Goal: Navigation & Orientation: Find specific page/section

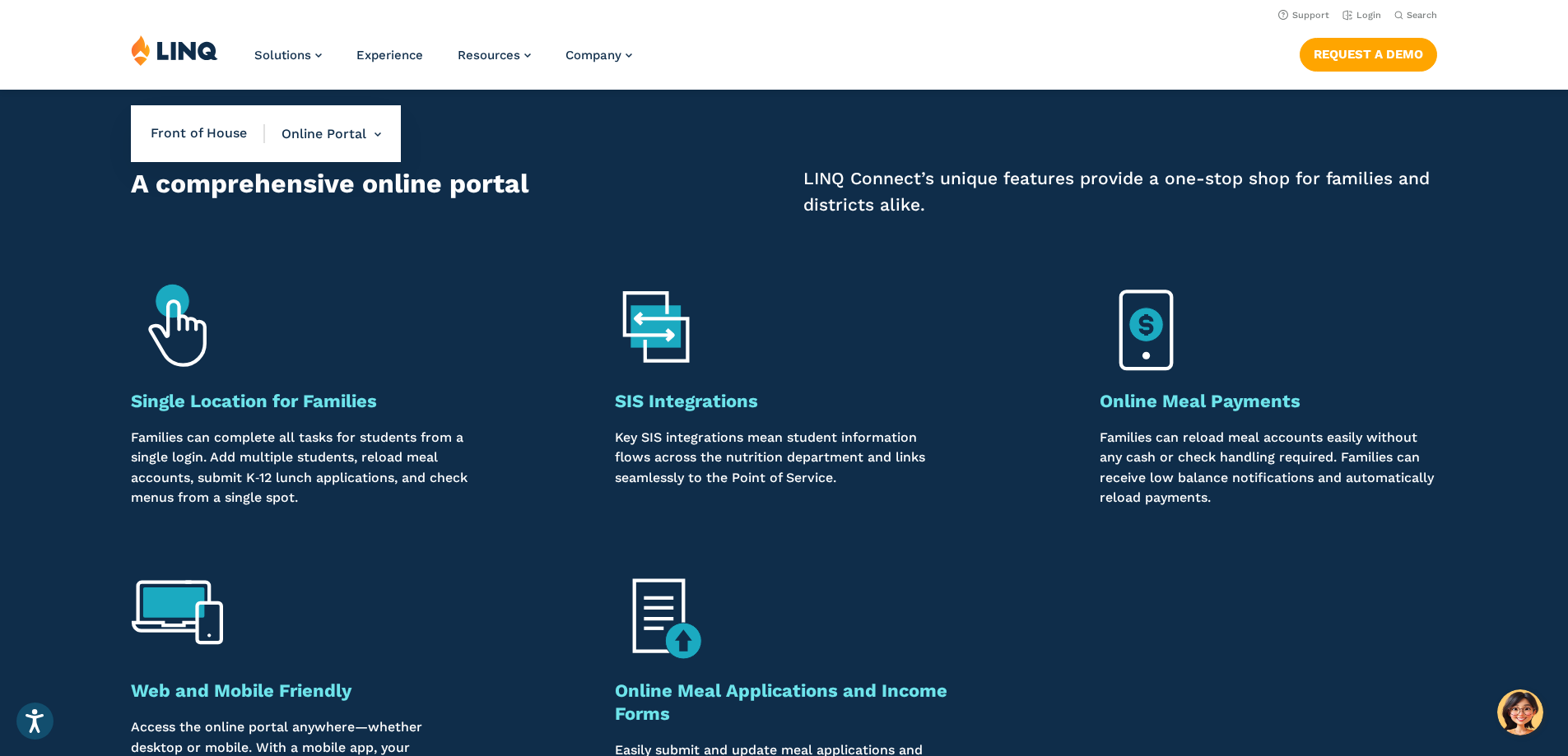
scroll to position [1152, 0]
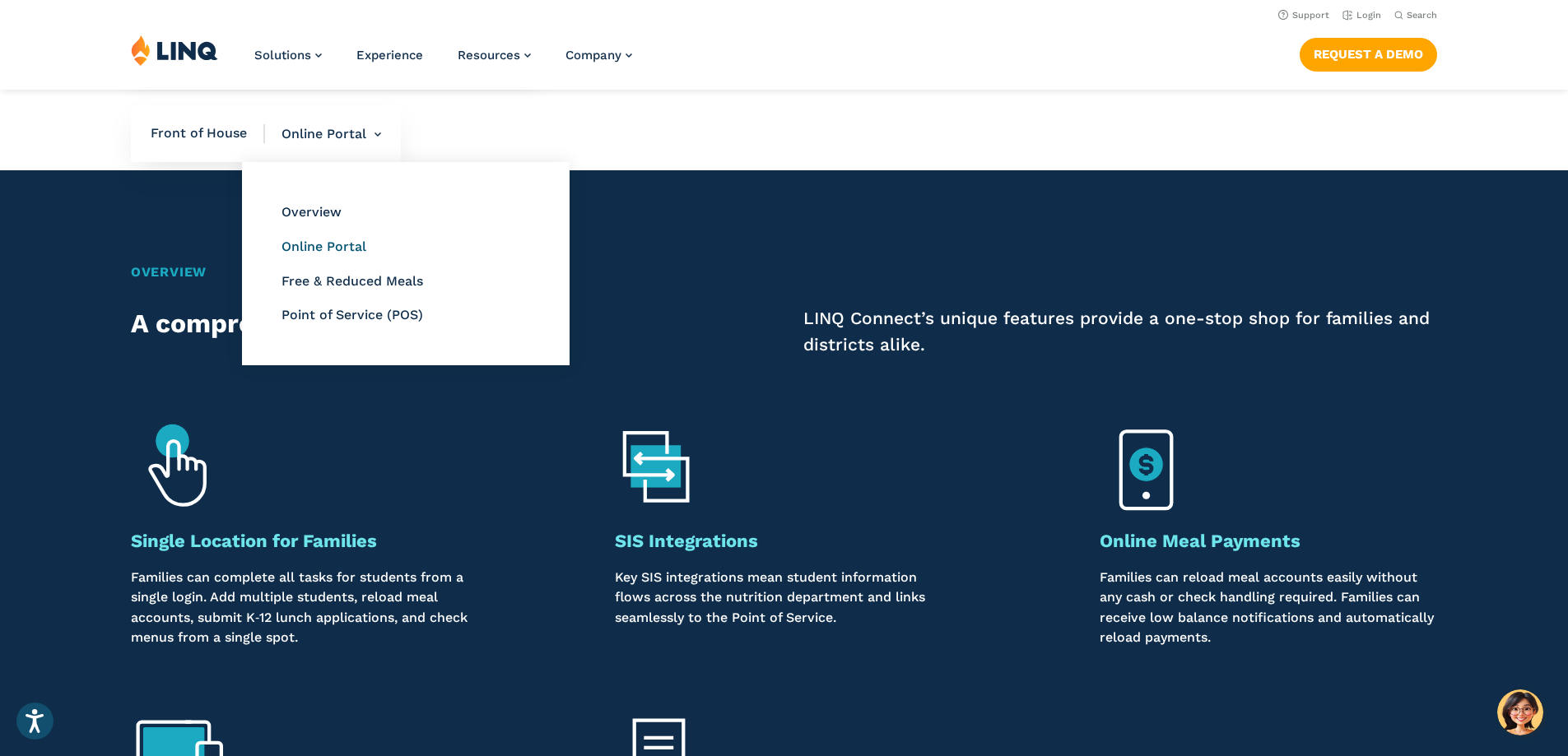
click at [331, 247] on link "Online Portal" at bounding box center [324, 247] width 84 height 16
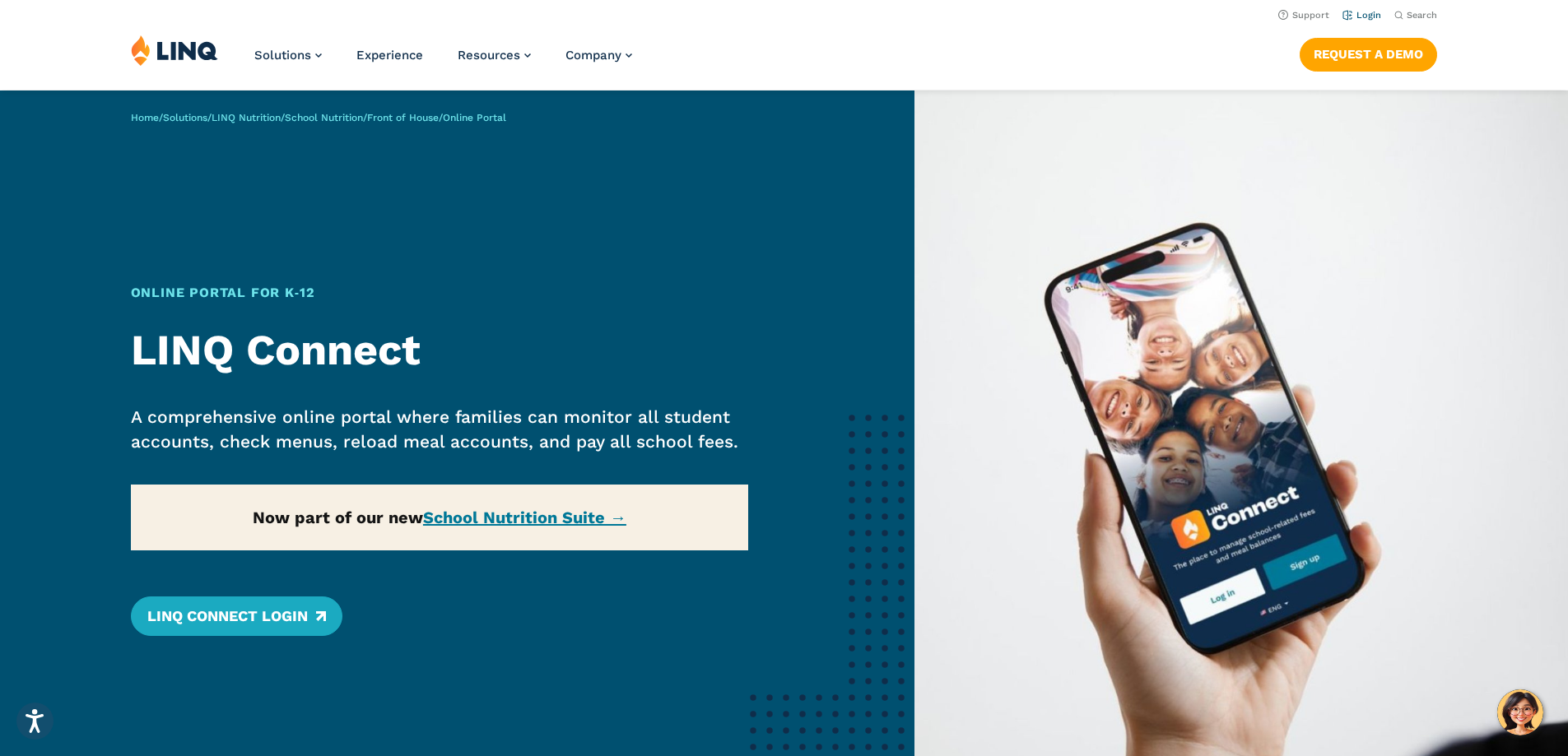
click at [1351, 9] on li "Login" at bounding box center [1362, 14] width 39 height 18
click at [1353, 18] on link "Login" at bounding box center [1362, 15] width 39 height 11
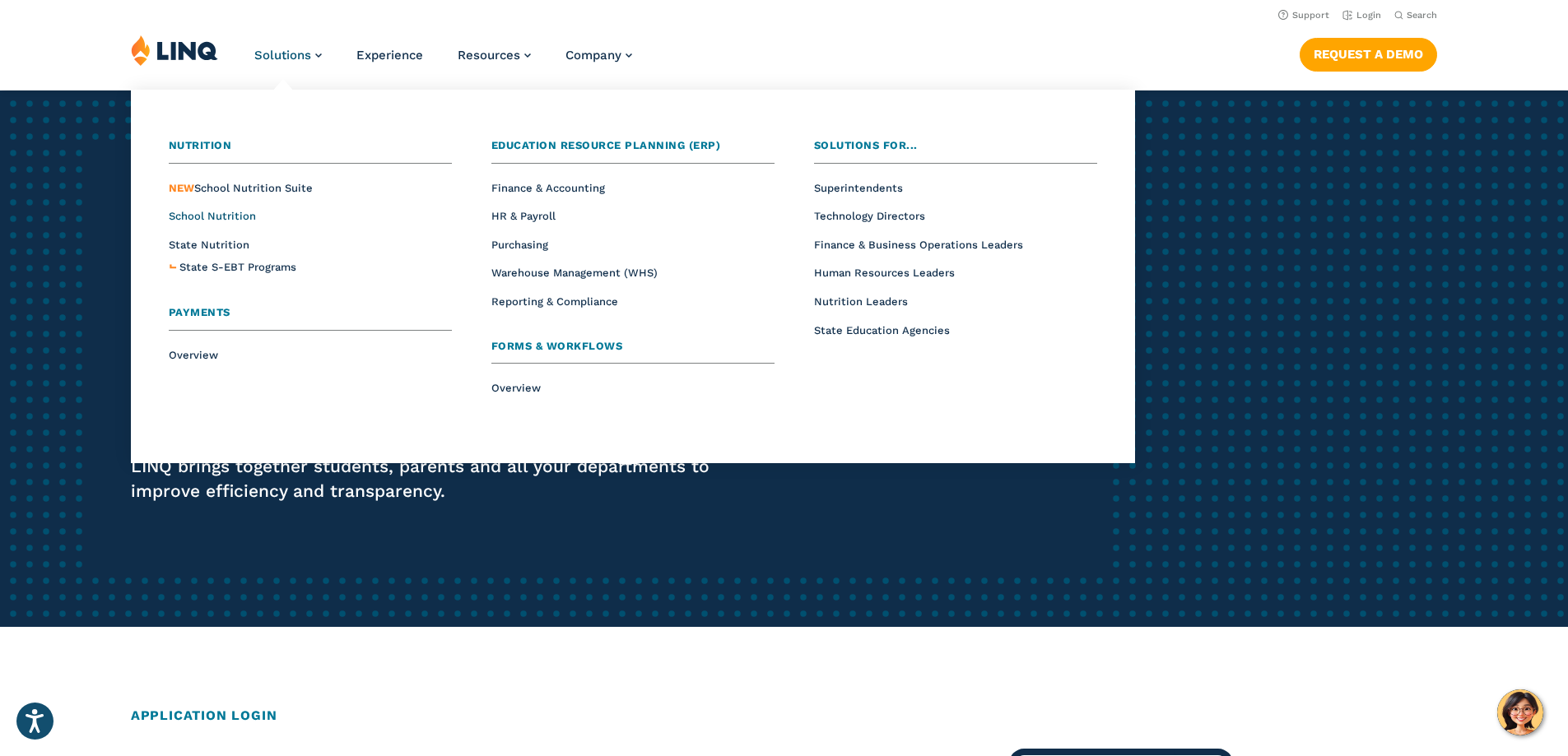
click at [226, 212] on span "School Nutrition" at bounding box center [212, 215] width 87 height 13
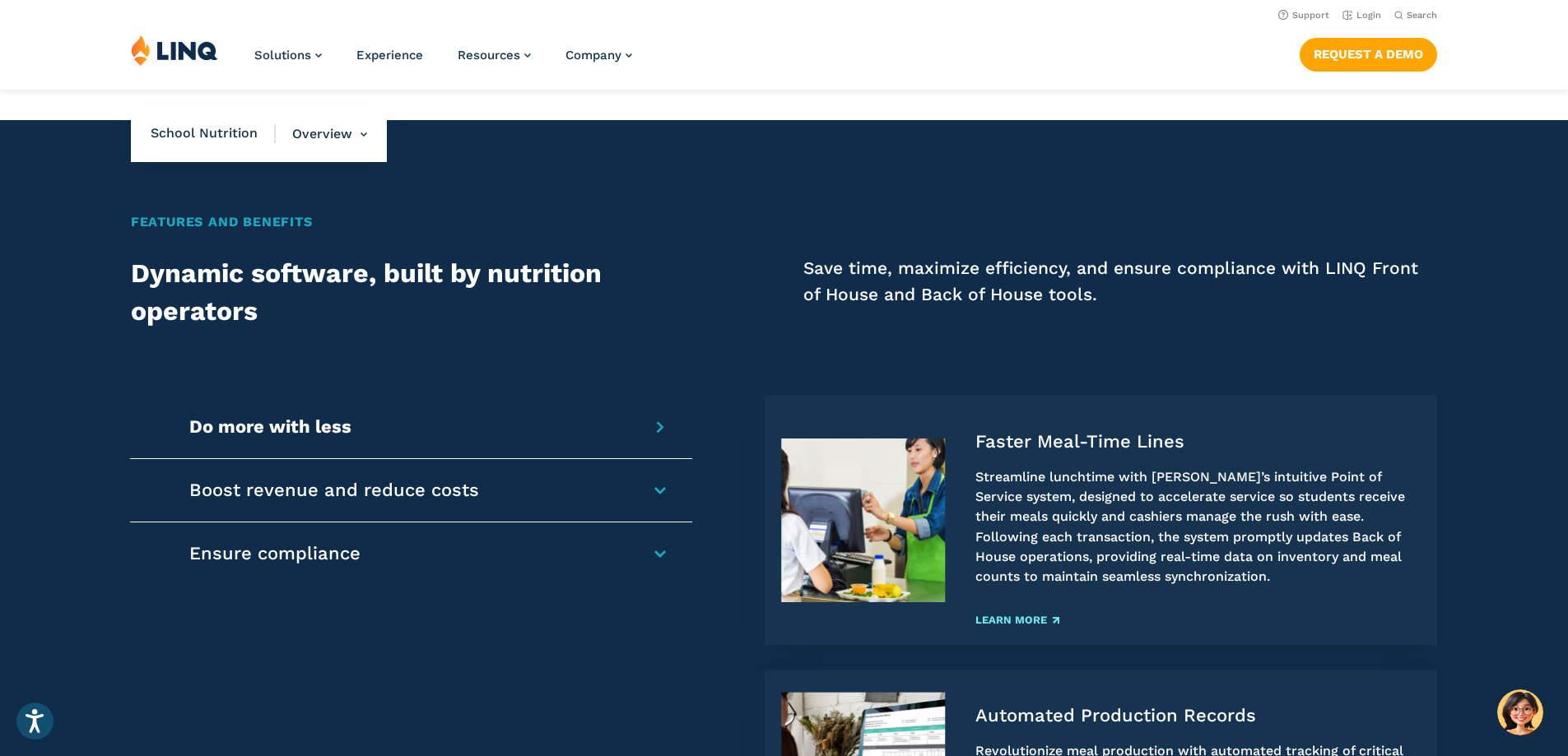
scroll to position [1152, 0]
